Goal: Task Accomplishment & Management: Complete application form

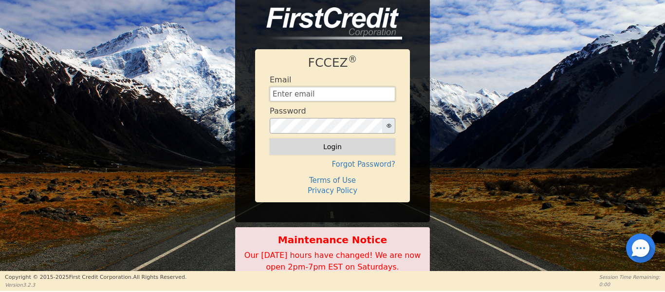
type input "[EMAIL_ADDRESS][DOMAIN_NAME]"
click at [351, 145] on button "Login" at bounding box center [333, 146] width 126 height 17
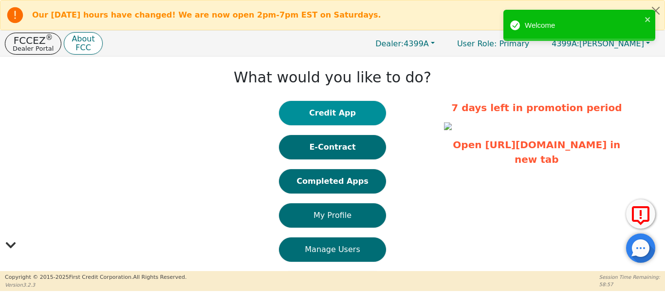
click at [286, 118] on button "Credit App" at bounding box center [332, 113] width 107 height 24
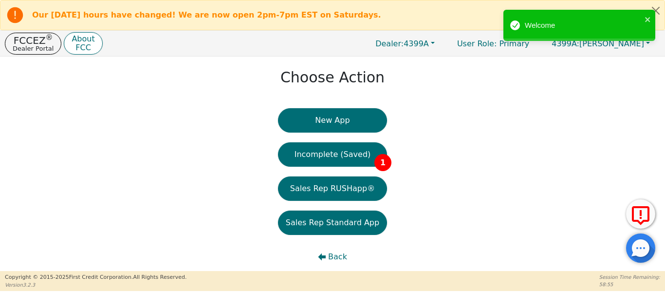
drag, startPoint x: 303, startPoint y: 147, endPoint x: 302, endPoint y: 155, distance: 8.4
click at [303, 149] on button "Incomplete (Saved) 1" at bounding box center [332, 154] width 109 height 24
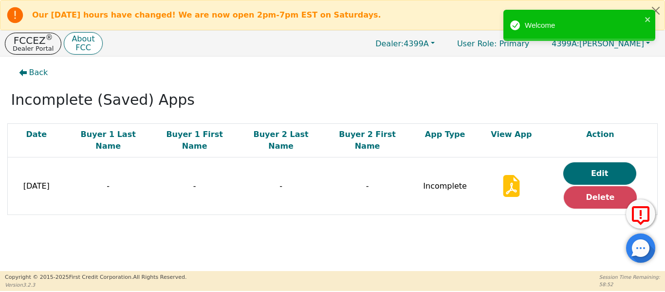
click at [568, 162] on button "Edit" at bounding box center [599, 173] width 73 height 22
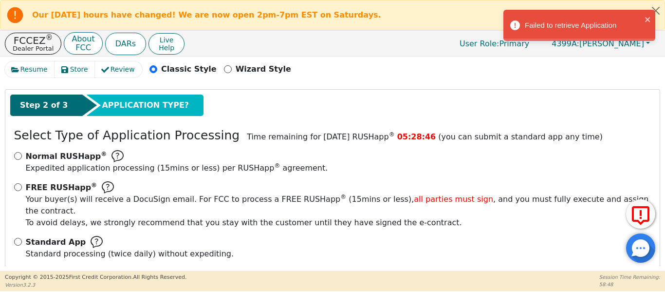
scroll to position [138, 0]
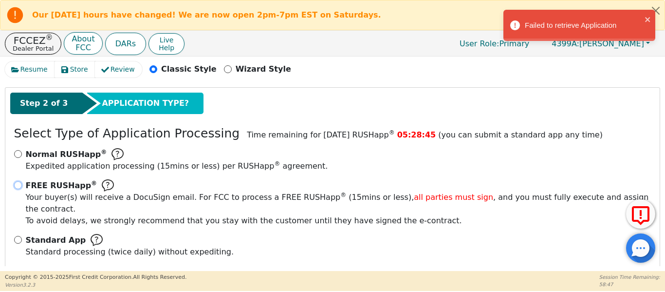
click at [15, 183] on input "FREE RUSHapp ® Your buyer(s) will receive a DocuSign email. For FCC to process …" at bounding box center [18, 185] width 8 height 8
radio input "true"
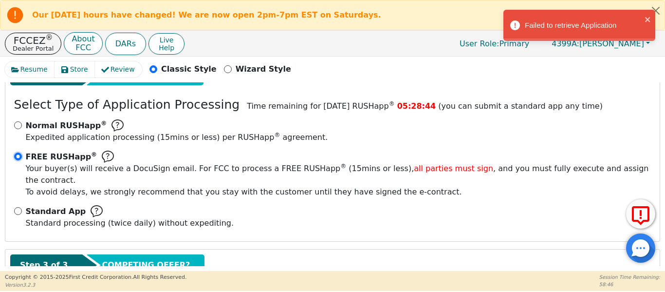
scroll to position [226, 0]
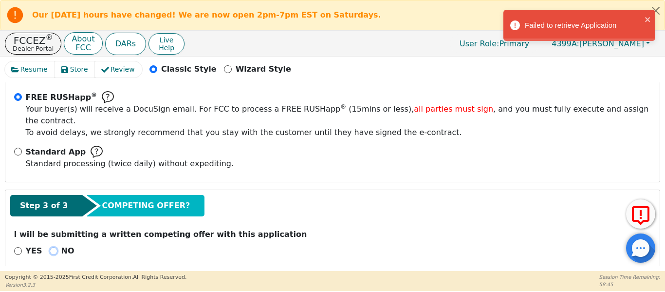
click at [50, 247] on input "NO" at bounding box center [54, 251] width 8 height 8
radio input "true"
click at [50, 247] on input "NO" at bounding box center [54, 251] width 8 height 8
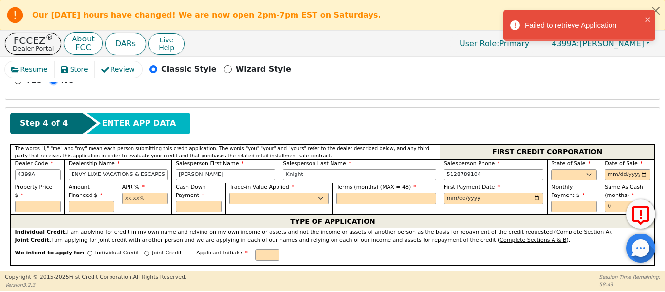
scroll to position [405, 0]
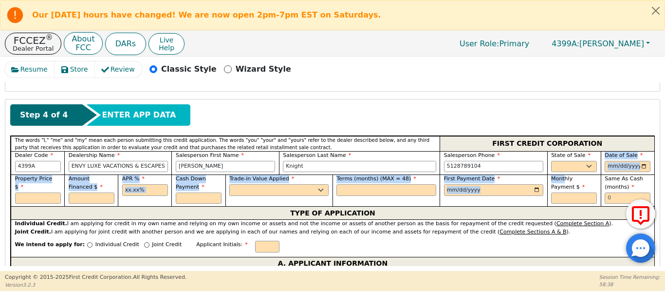
drag, startPoint x: 561, startPoint y: 165, endPoint x: 571, endPoint y: 157, distance: 12.5
click at [569, 158] on div "The words "I," "me" and "my" mean each person submitting this credit applicatio…" at bounding box center [333, 171] width 644 height 71
click at [574, 161] on select "AK AL AR AZ CA CO CT DC DE FL [GEOGRAPHIC_DATA] HI IA ID IL IN KS [GEOGRAPHIC_D…" at bounding box center [574, 167] width 46 height 12
select select "[GEOGRAPHIC_DATA]"
click at [551, 161] on select "AK AL AR AZ CA CO CT DC DE FL [GEOGRAPHIC_DATA] HI IA ID IL IN KS [GEOGRAPHIC_D…" at bounding box center [574, 167] width 46 height 12
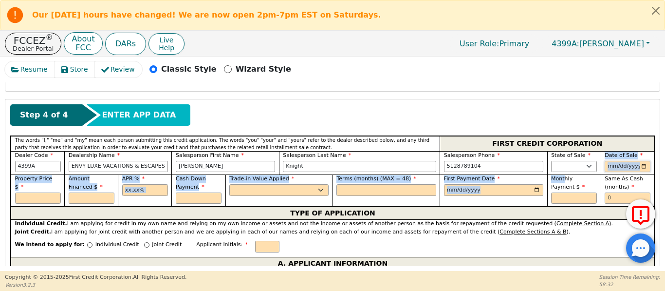
click at [639, 161] on input "date" at bounding box center [628, 167] width 46 height 12
type input "[DATE]"
click at [17, 192] on input "text" at bounding box center [38, 198] width 46 height 12
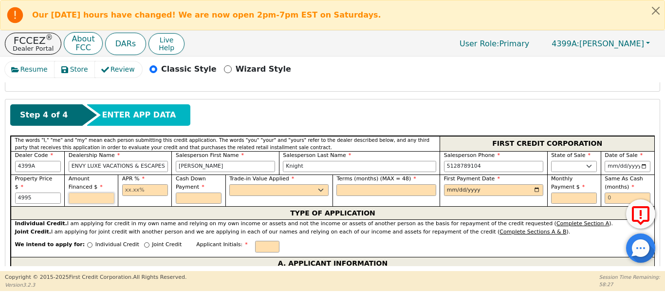
type input "4995.00"
type input "17.99"
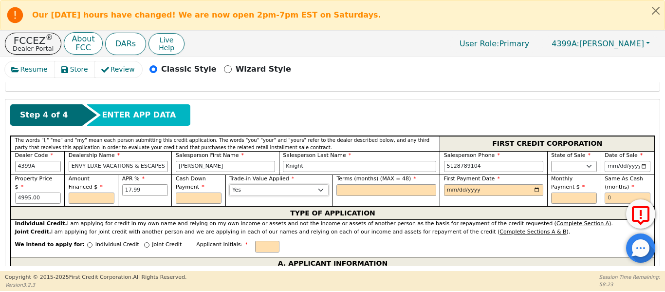
select select "n"
type input "48"
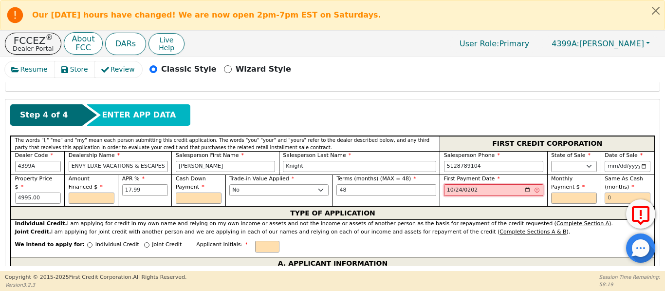
type input "[DATE]"
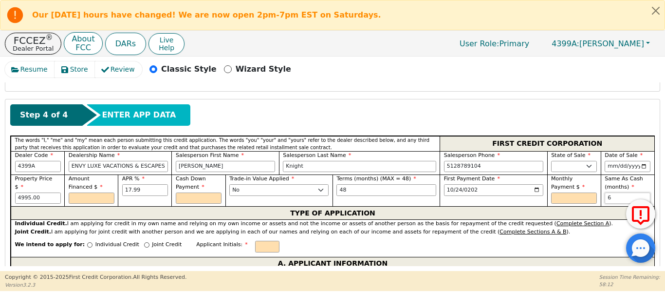
type input "6"
click at [74, 192] on input "text" at bounding box center [92, 198] width 46 height 12
type input "4995.00"
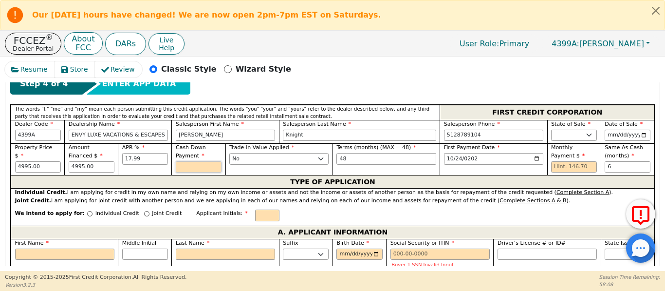
scroll to position [437, 0]
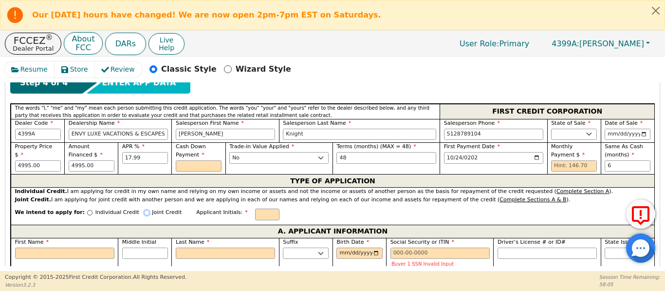
click at [144, 210] on input "Joint Credit" at bounding box center [146, 212] width 5 height 5
radio input "true"
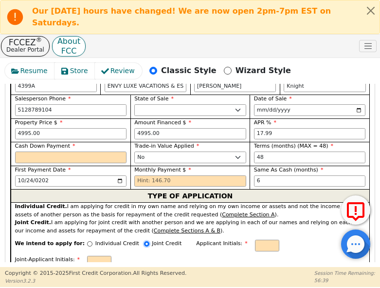
scroll to position [708, 0]
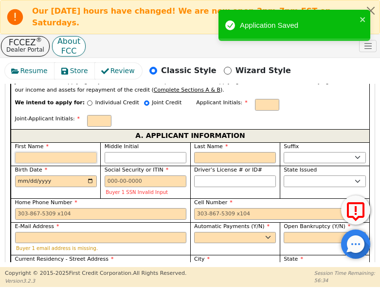
click at [58, 152] on input "First Name" at bounding box center [56, 158] width 82 height 12
paste input "[PERSON_NAME]"
type input "R"
type input "[PERSON_NAME]"
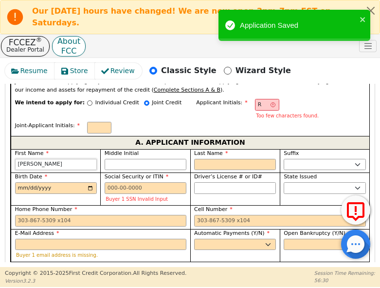
type input "[PERSON_NAME]"
click at [211, 159] on input "Last Name" at bounding box center [235, 165] width 82 height 12
type input "RB"
type input "B"
type input "[PERSON_NAME]"
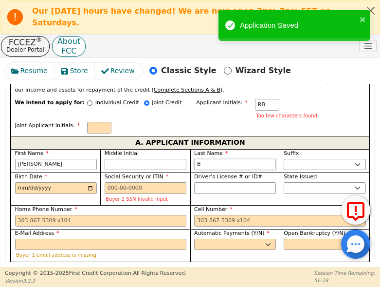
type input "Be"
type input "[PERSON_NAME]"
type input "Ber"
type input "[PERSON_NAME]"
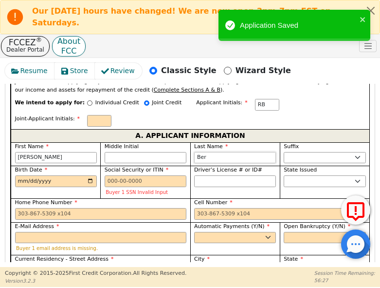
type input "[PERSON_NAME]"
type input "Bergm"
type input "[PERSON_NAME]"
type input "Bergma"
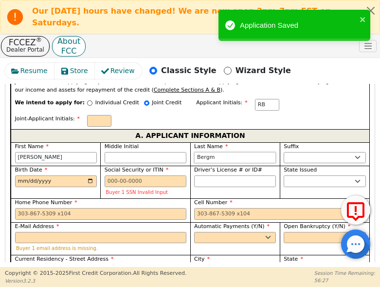
type input "[PERSON_NAME]"
click at [131, 152] on input "Middle Initial" at bounding box center [146, 158] width 82 height 12
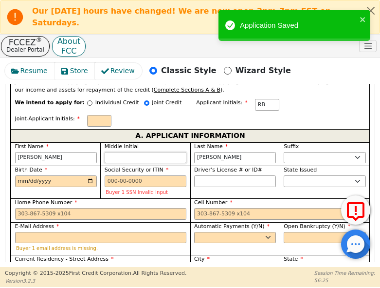
type input "RAB"
type input "a"
type input "[PERSON_NAME]"
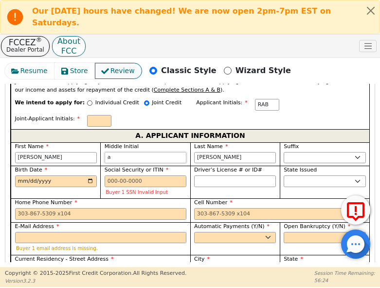
type input "RB"
type input "[PERSON_NAME]"
type input "RAB"
type input "A"
type input "[PERSON_NAME]"
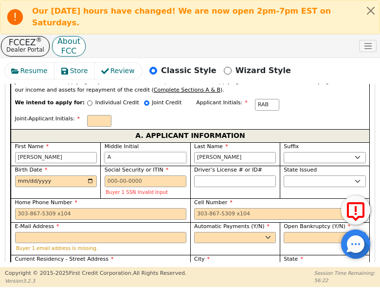
type input "A"
click at [80, 152] on input "[PERSON_NAME]" at bounding box center [56, 158] width 82 height 12
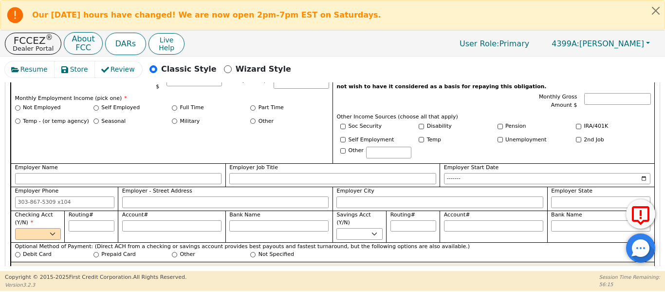
scroll to position [551, 0]
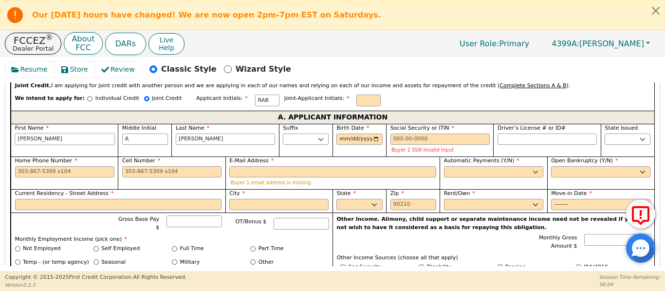
type input "[PERSON_NAME]"
click at [0, 215] on div "Resume Store Review Classic Style Wizard Style Back Submit an Application Selec…" at bounding box center [332, 163] width 665 height 214
